Goal: Task Accomplishment & Management: Complete application form

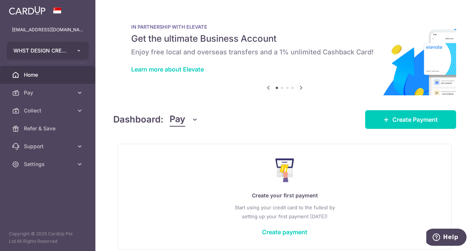
drag, startPoint x: 77, startPoint y: 51, endPoint x: 66, endPoint y: 53, distance: 11.4
click at [73, 51] on button "WHST DESIGN CREATIVE PTE. LTD." at bounding box center [48, 51] width 82 height 18
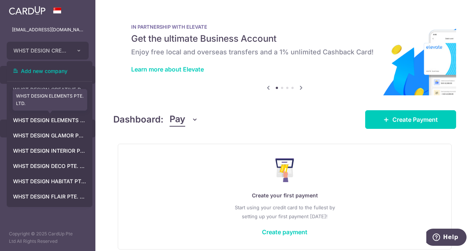
click at [55, 120] on link "WHST DESIGN ELEMENTS PTE. LTD." at bounding box center [49, 120] width 85 height 13
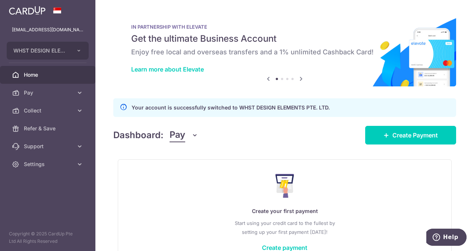
click at [189, 137] on button "Pay" at bounding box center [183, 135] width 29 height 14
drag, startPoint x: 184, startPoint y: 172, endPoint x: 246, endPoint y: 175, distance: 61.9
click at [184, 172] on link "Collect" at bounding box center [208, 174] width 77 height 18
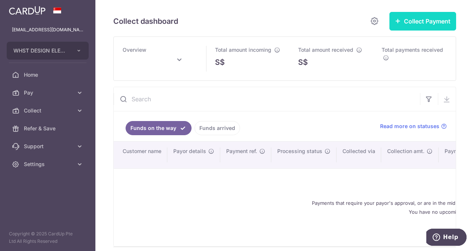
click at [410, 22] on button "Collect Payment" at bounding box center [422, 21] width 67 height 19
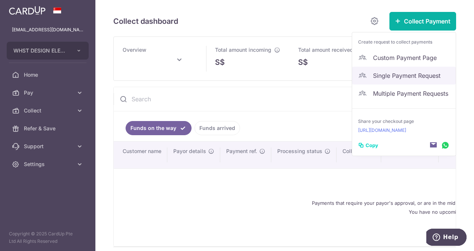
click at [407, 77] on span "Single Payment Request" at bounding box center [411, 75] width 77 height 9
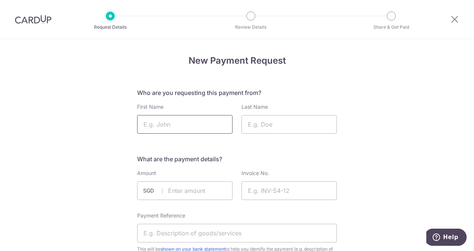
click at [178, 126] on input "First Name" at bounding box center [184, 124] width 95 height 19
click at [265, 195] on input "Invoice No." at bounding box center [288, 190] width 95 height 19
paste input "INV-E2025192"
type input "INV-E2025192"
click at [185, 125] on input "First Name" at bounding box center [184, 124] width 95 height 19
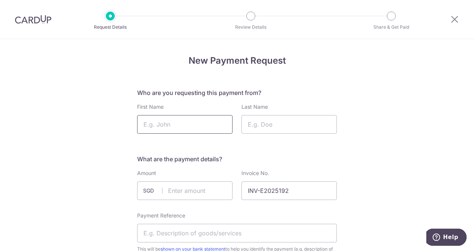
paste input "[PERSON_NAME]"
click at [278, 127] on input "Last Name" at bounding box center [288, 124] width 95 height 19
drag, startPoint x: 166, startPoint y: 124, endPoint x: 191, endPoint y: 124, distance: 24.9
click at [191, 124] on input "[PERSON_NAME]" at bounding box center [184, 124] width 95 height 19
type input "[PERSON_NAME]"
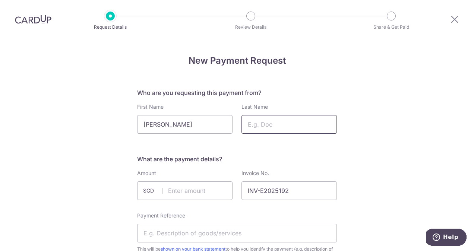
paste input "Law"
click at [264, 126] on input "Last Name" at bounding box center [288, 124] width 95 height 19
type input "Law"
click at [192, 189] on input "text" at bounding box center [184, 190] width 95 height 19
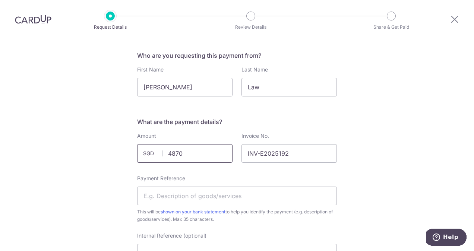
scroll to position [74, 0]
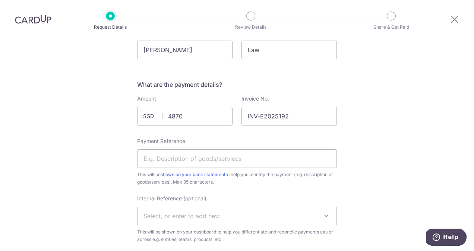
type input "4870.00"
click at [184, 157] on input "Payment Reference" at bounding box center [237, 158] width 200 height 19
paste input "[GEOGRAPHIC_DATA] #06-512"
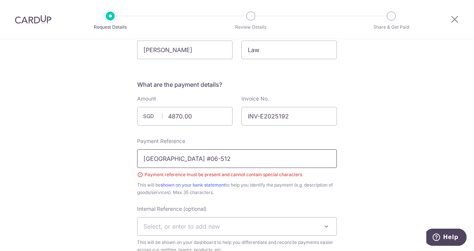
click at [233, 160] on input "[GEOGRAPHIC_DATA] #06-512" at bounding box center [237, 158] width 200 height 19
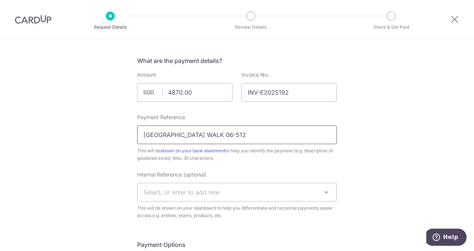
scroll to position [149, 0]
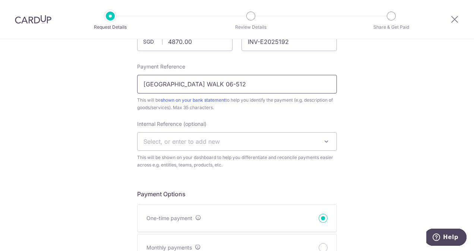
type input "[GEOGRAPHIC_DATA] WALK 06-512"
click at [238, 144] on span "Select, or enter to add new" at bounding box center [236, 142] width 199 height 18
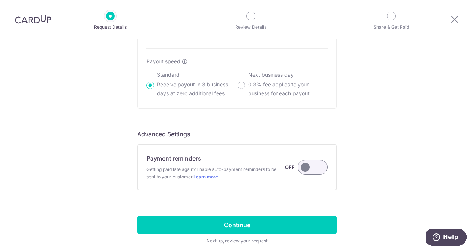
scroll to position [531, 0]
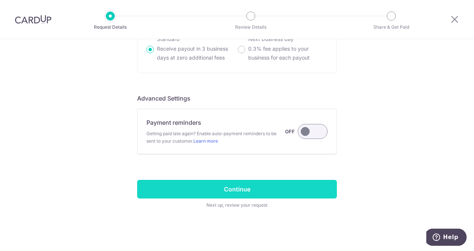
click at [256, 187] on input "Continue" at bounding box center [237, 189] width 200 height 19
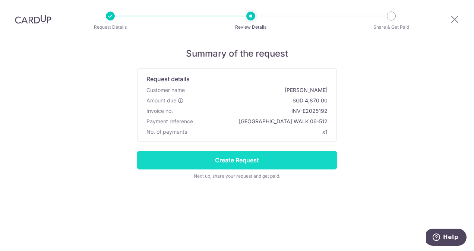
click at [257, 154] on input "Create Request" at bounding box center [237, 160] width 200 height 19
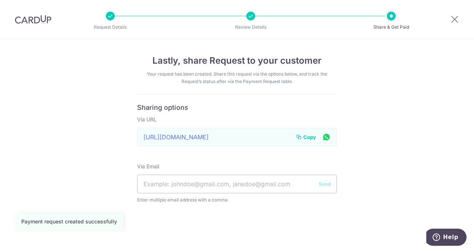
click at [310, 136] on span "Copy" at bounding box center [309, 136] width 13 height 7
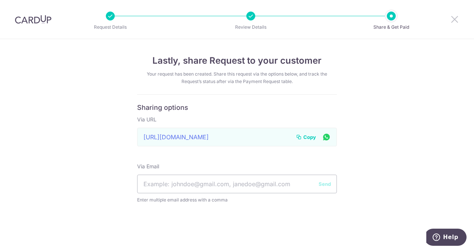
click at [455, 20] on icon at bounding box center [454, 19] width 9 height 9
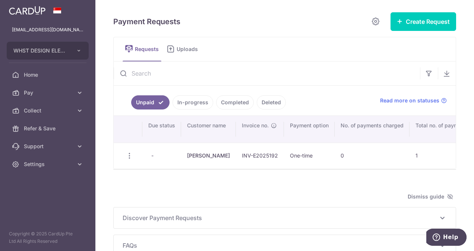
click at [189, 104] on link "In-progress" at bounding box center [192, 102] width 41 height 14
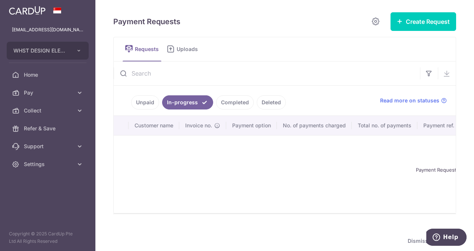
click at [232, 101] on link "Completed" at bounding box center [235, 102] width 38 height 14
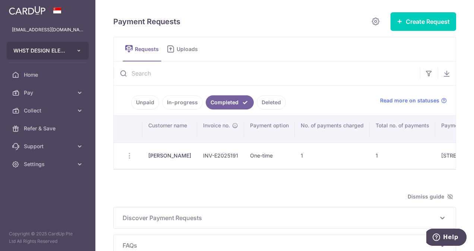
click at [82, 50] on button "WHST DESIGN ELEMENTS PTE. LTD." at bounding box center [48, 51] width 82 height 18
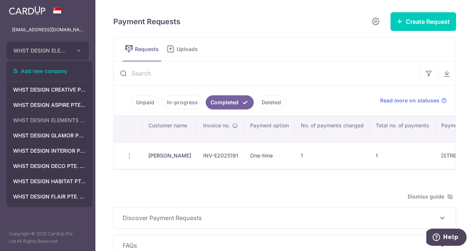
click at [125, 177] on div at bounding box center [284, 173] width 343 height 7
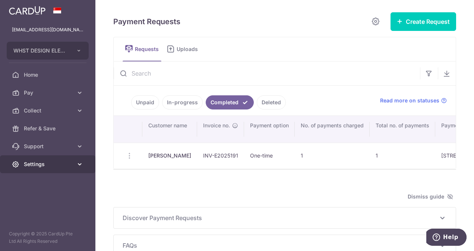
click at [60, 166] on span "Settings" at bounding box center [48, 163] width 49 height 7
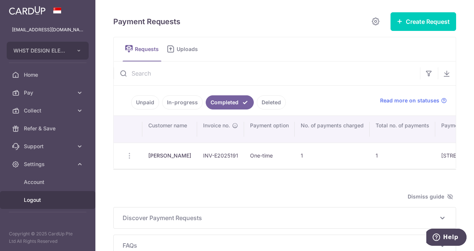
click at [40, 203] on span "Logout" at bounding box center [48, 199] width 49 height 7
